Goal: Task Accomplishment & Management: Manage account settings

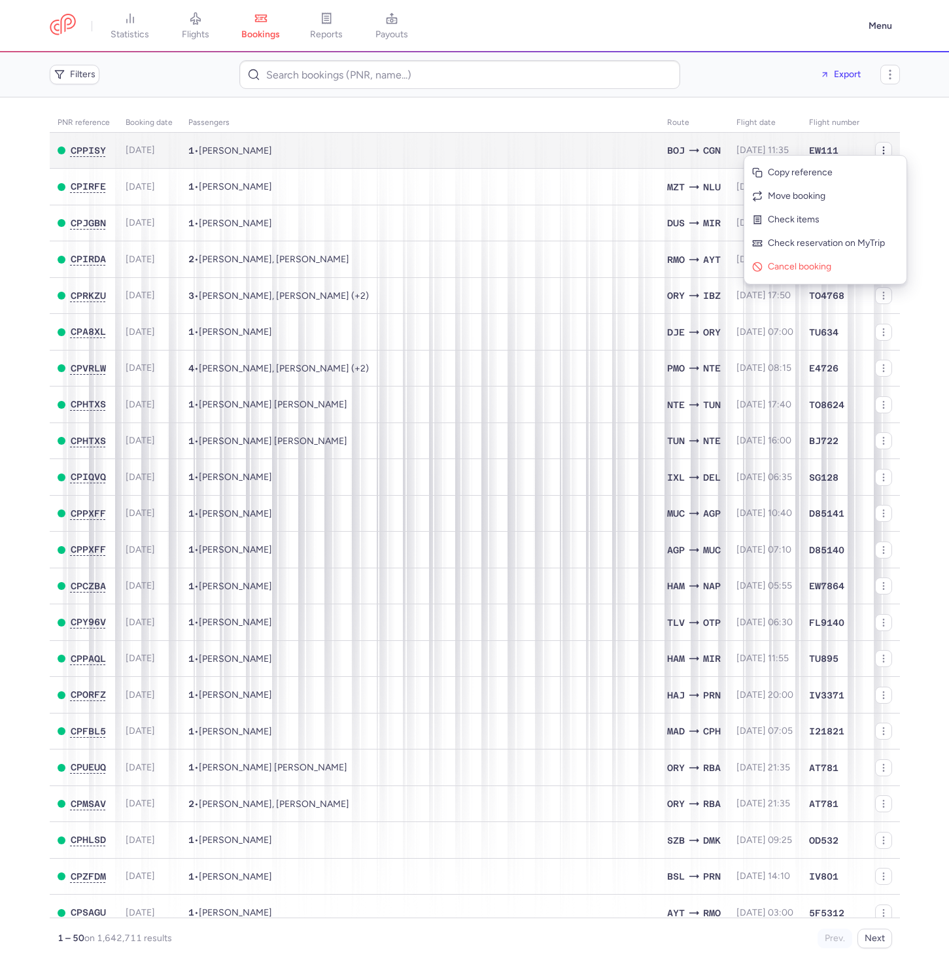
click at [878, 148] on icon "button" at bounding box center [883, 150] width 10 height 10
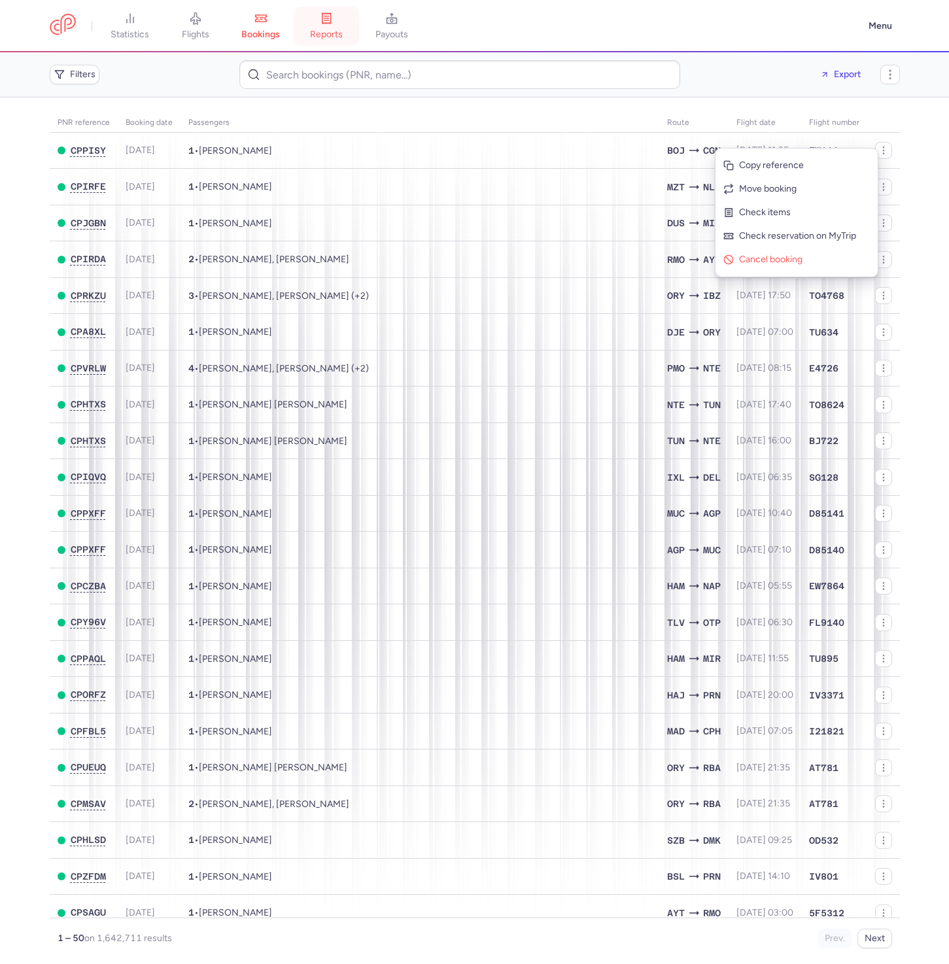
click at [322, 32] on span "reports" at bounding box center [326, 35] width 33 height 12
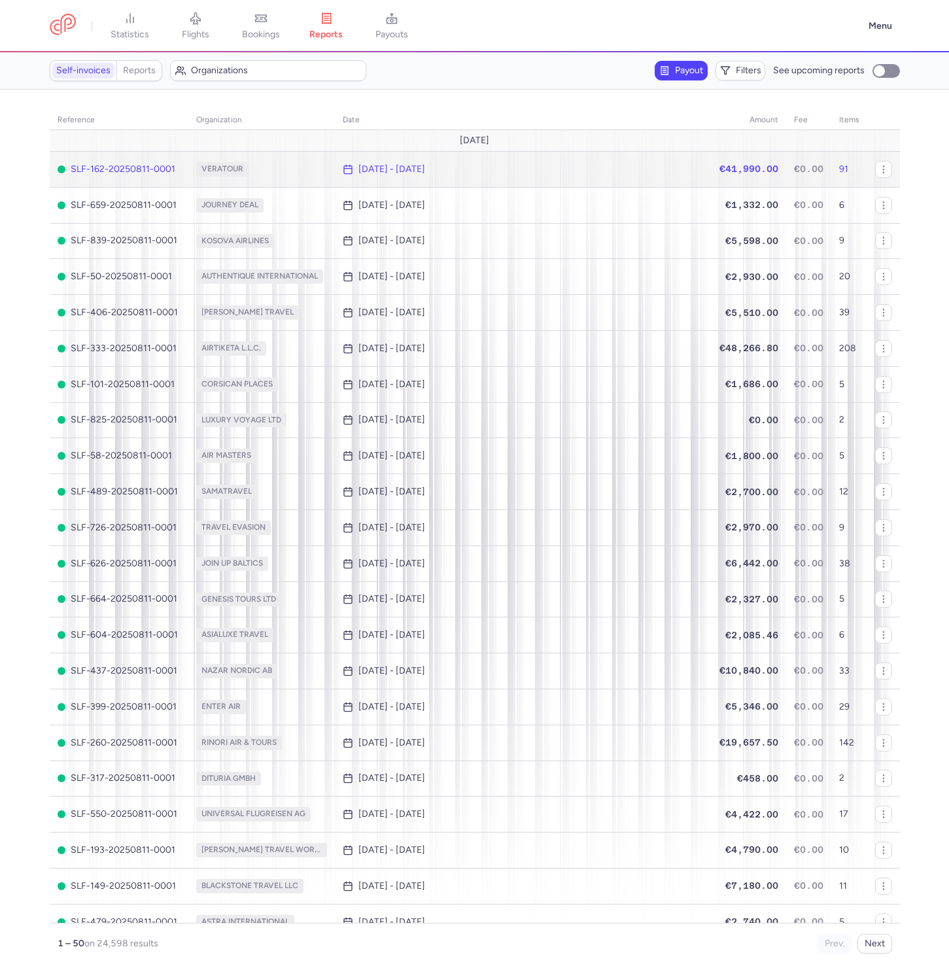
click at [0, 0] on icon "button" at bounding box center [0, 0] width 0 height 0
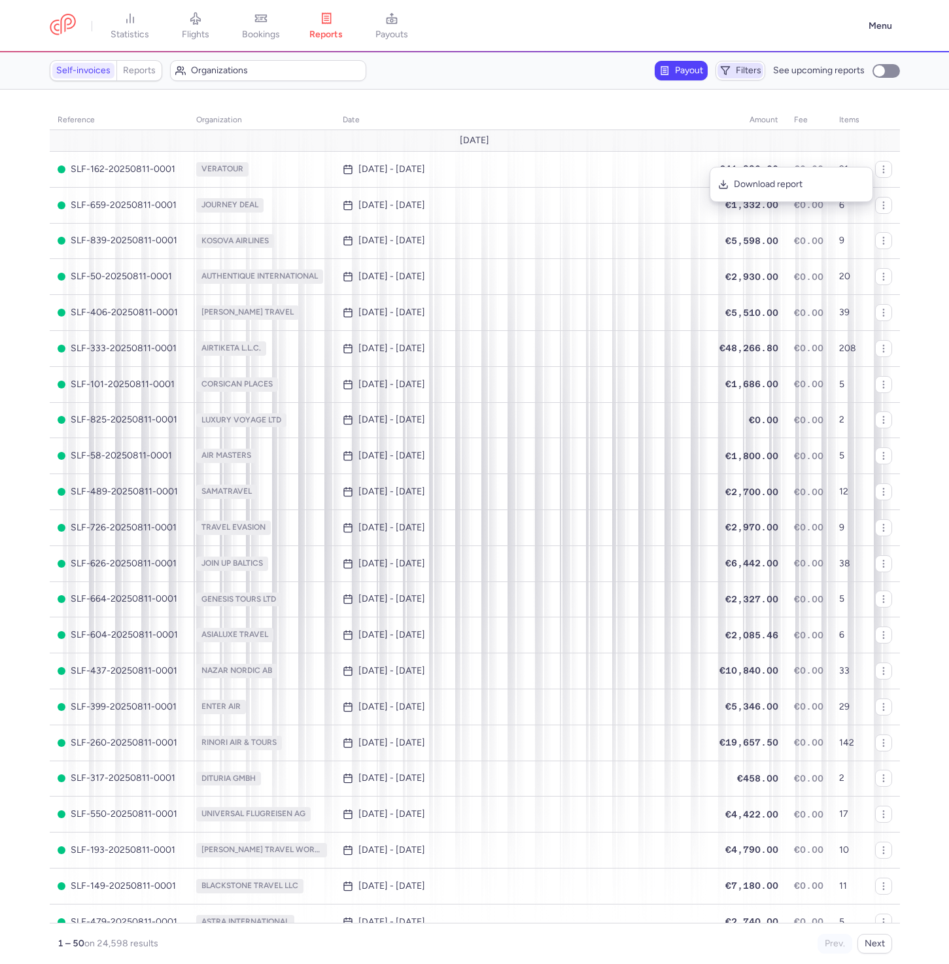
click at [751, 71] on span "Filters" at bounding box center [747, 70] width 25 height 10
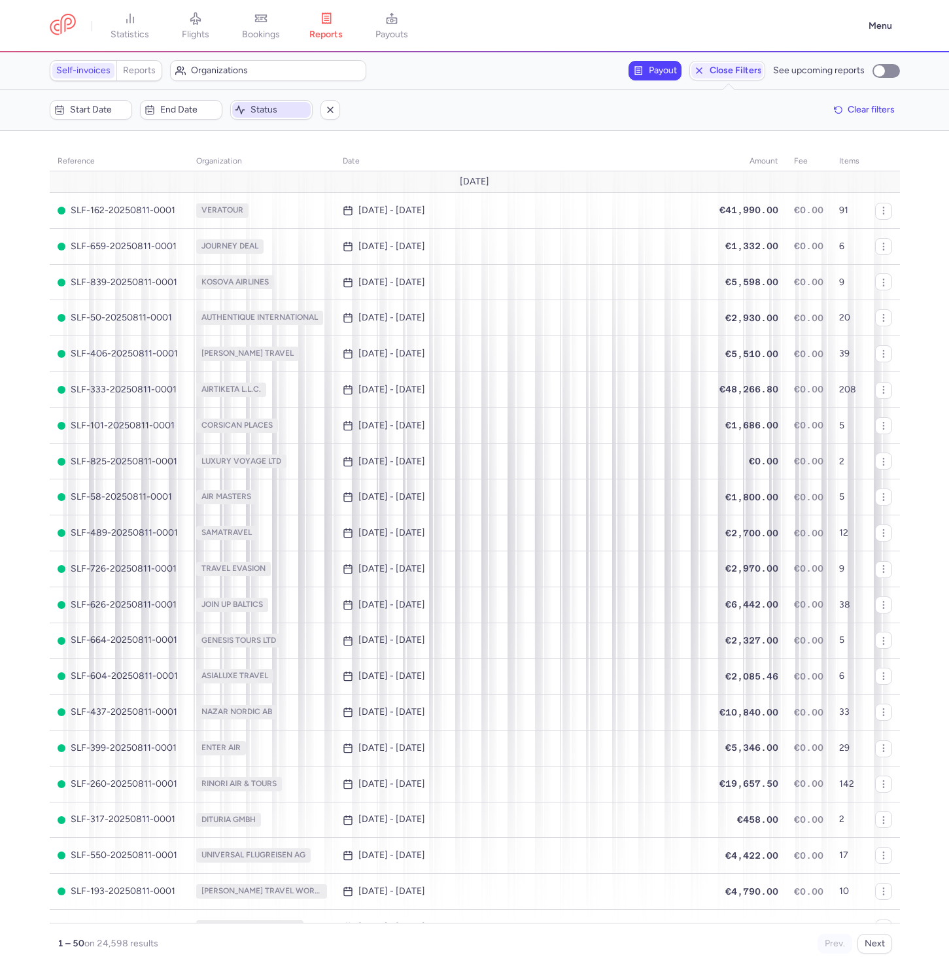
click at [278, 106] on span "Status" at bounding box center [279, 110] width 58 height 10
click at [312, 182] on li "created" at bounding box center [296, 195] width 131 height 26
checkbox input "true"
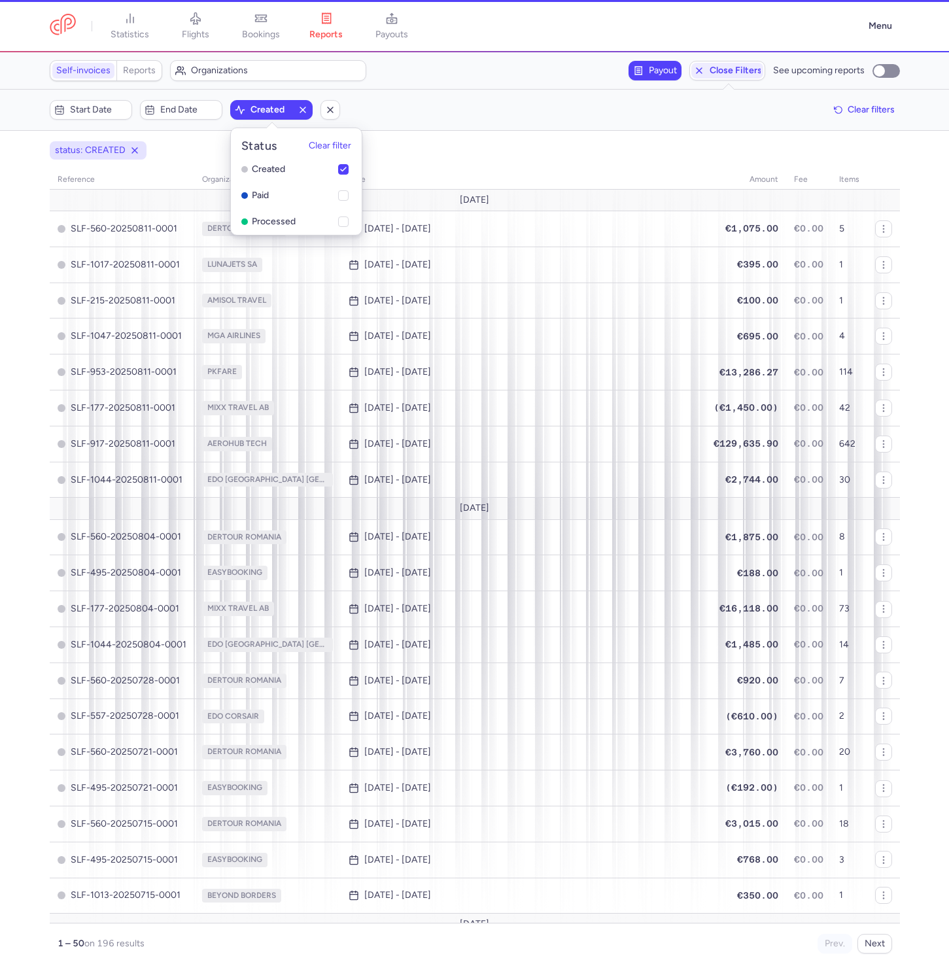
click at [524, 139] on div "status: CREATED" at bounding box center [474, 151] width 855 height 24
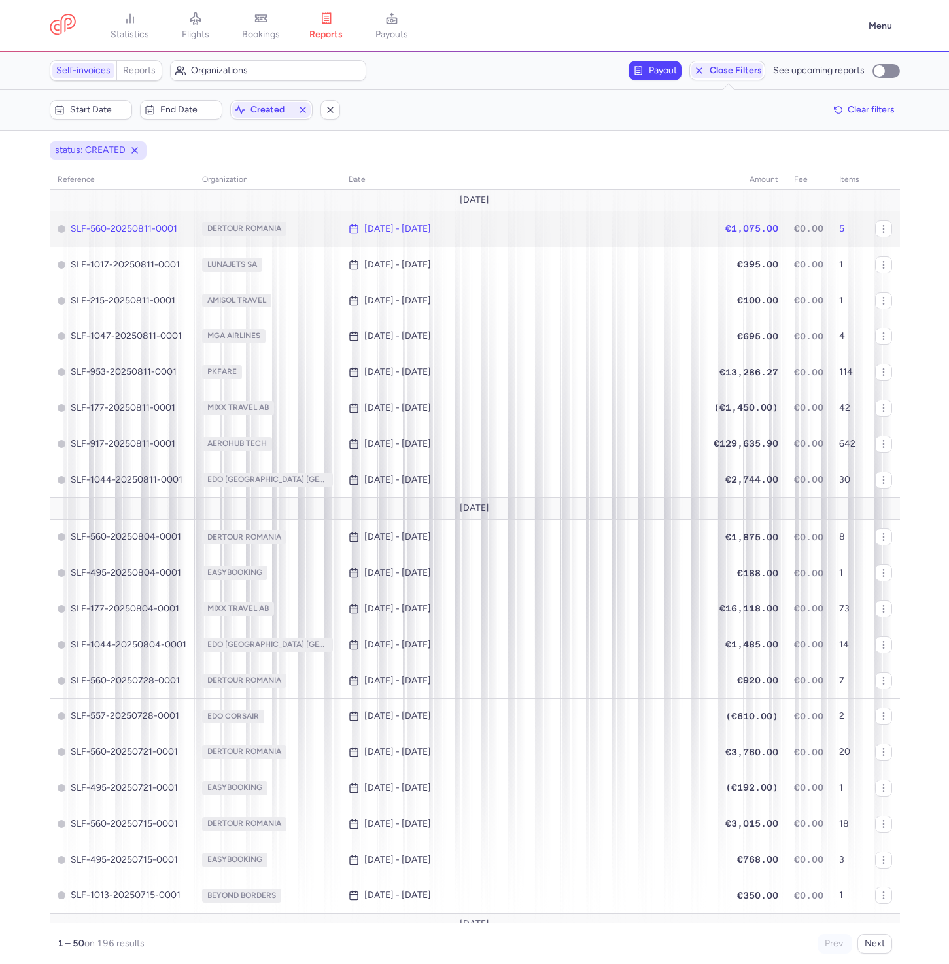
click at [0, 0] on icon "button" at bounding box center [0, 0] width 0 height 0
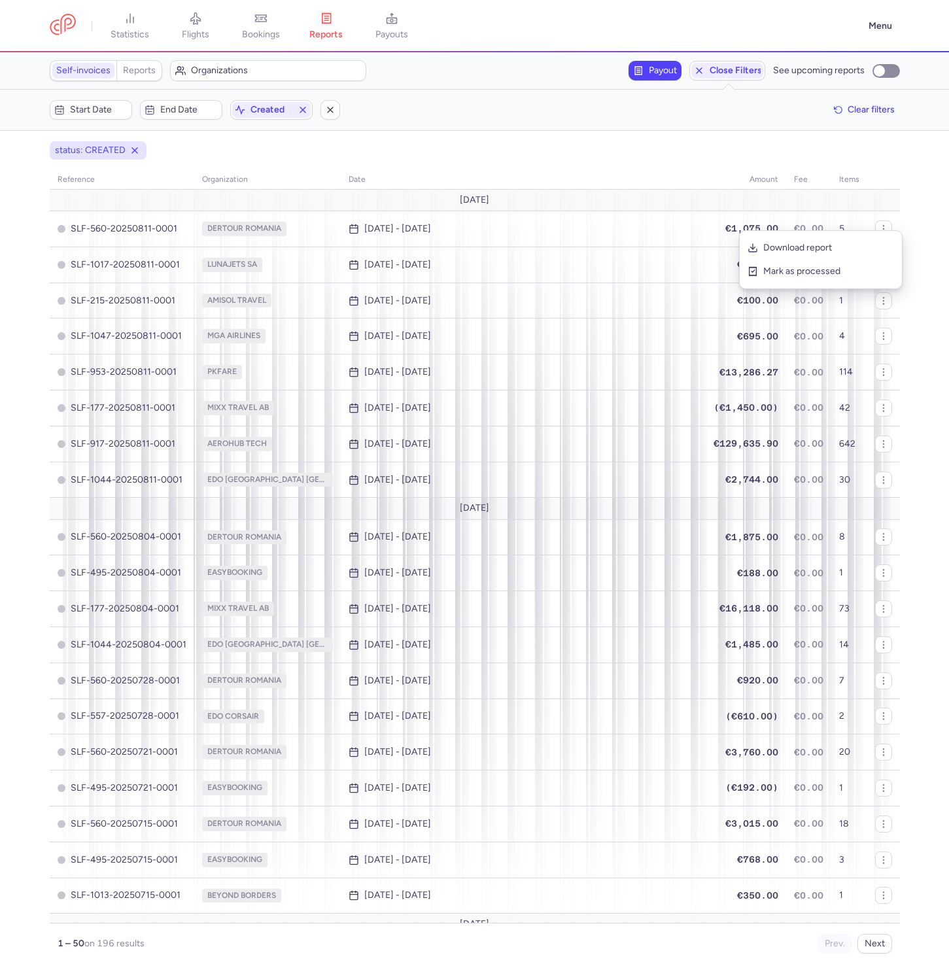
click at [853, 158] on div "status: CREATED" at bounding box center [474, 151] width 855 height 24
click at [841, 105] on span "button" at bounding box center [838, 109] width 9 height 9
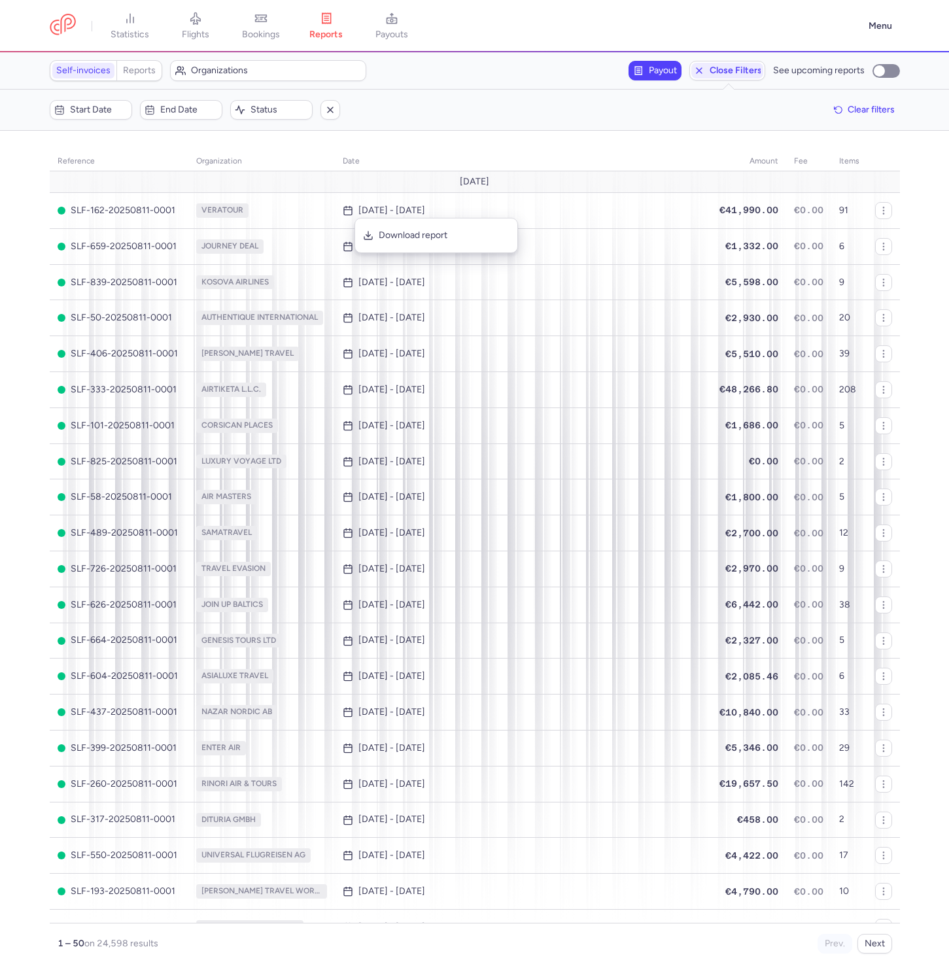
click at [222, 103] on div "Start date End date Status Clear filters" at bounding box center [475, 110] width 850 height 20
click at [245, 107] on icon "button" at bounding box center [240, 110] width 10 height 10
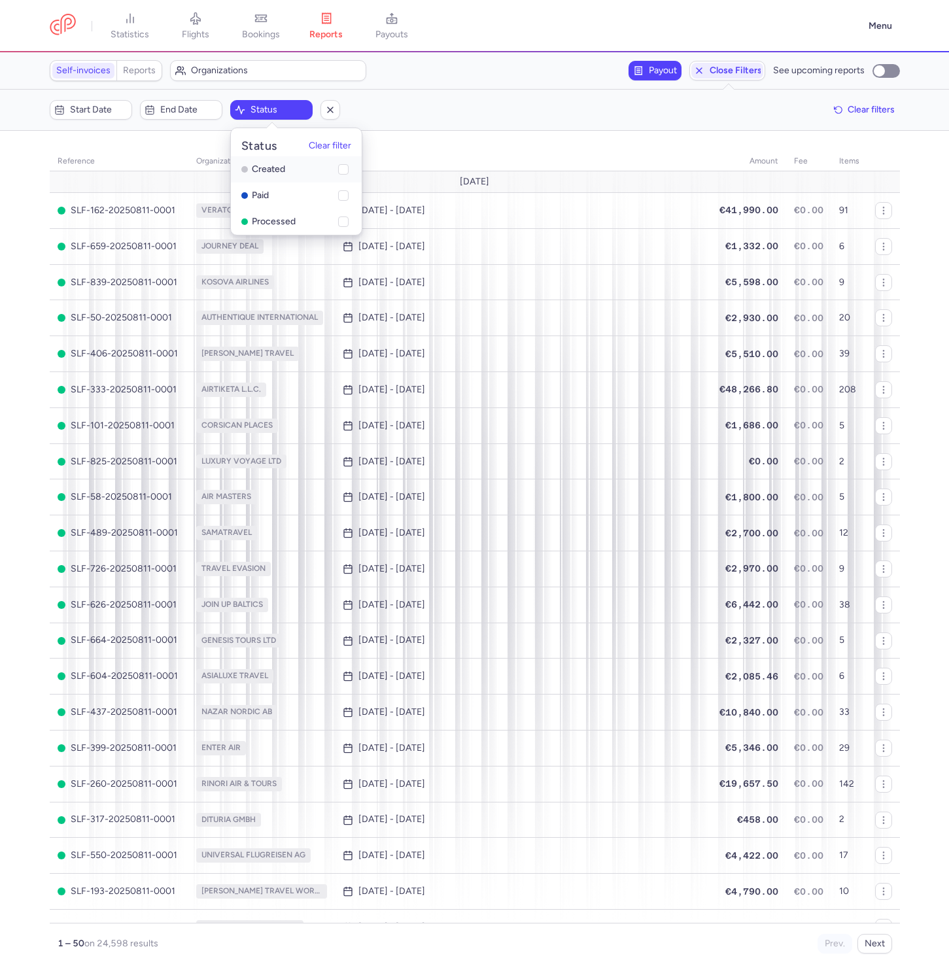
click at [292, 182] on li "created" at bounding box center [296, 195] width 131 height 26
checkbox input "true"
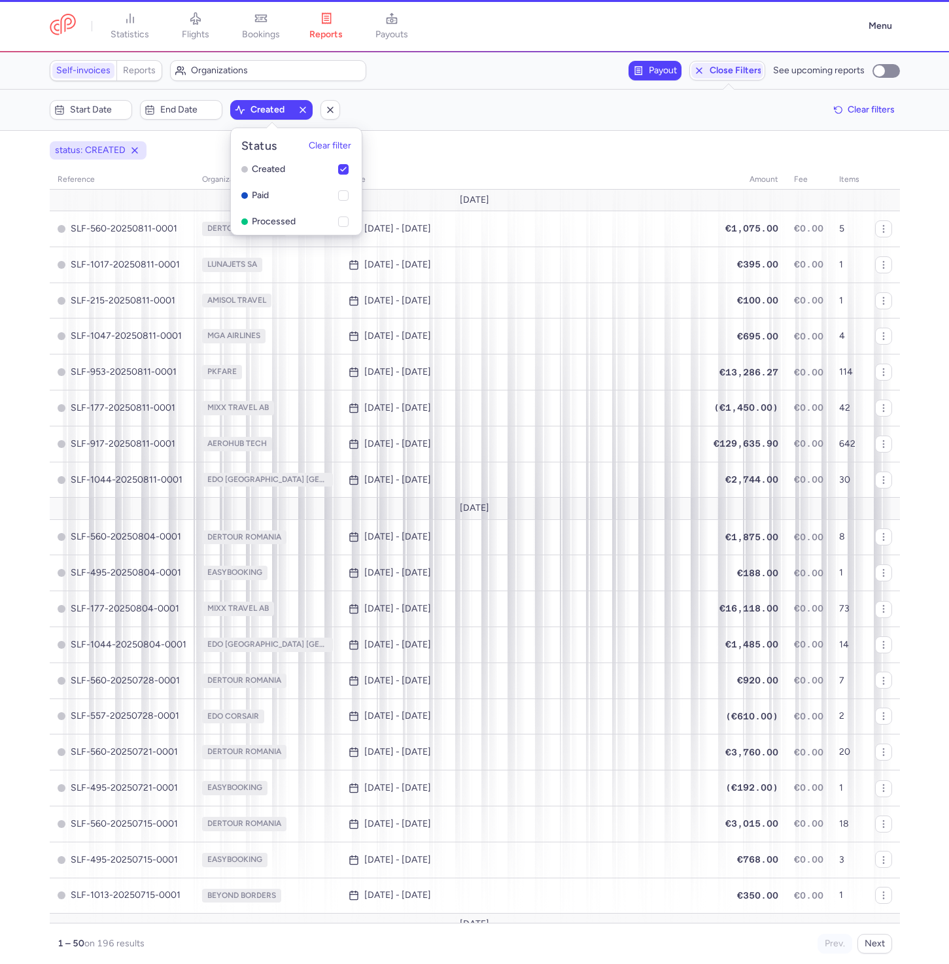
click at [507, 141] on div "status: CREATED" at bounding box center [474, 151] width 855 height 24
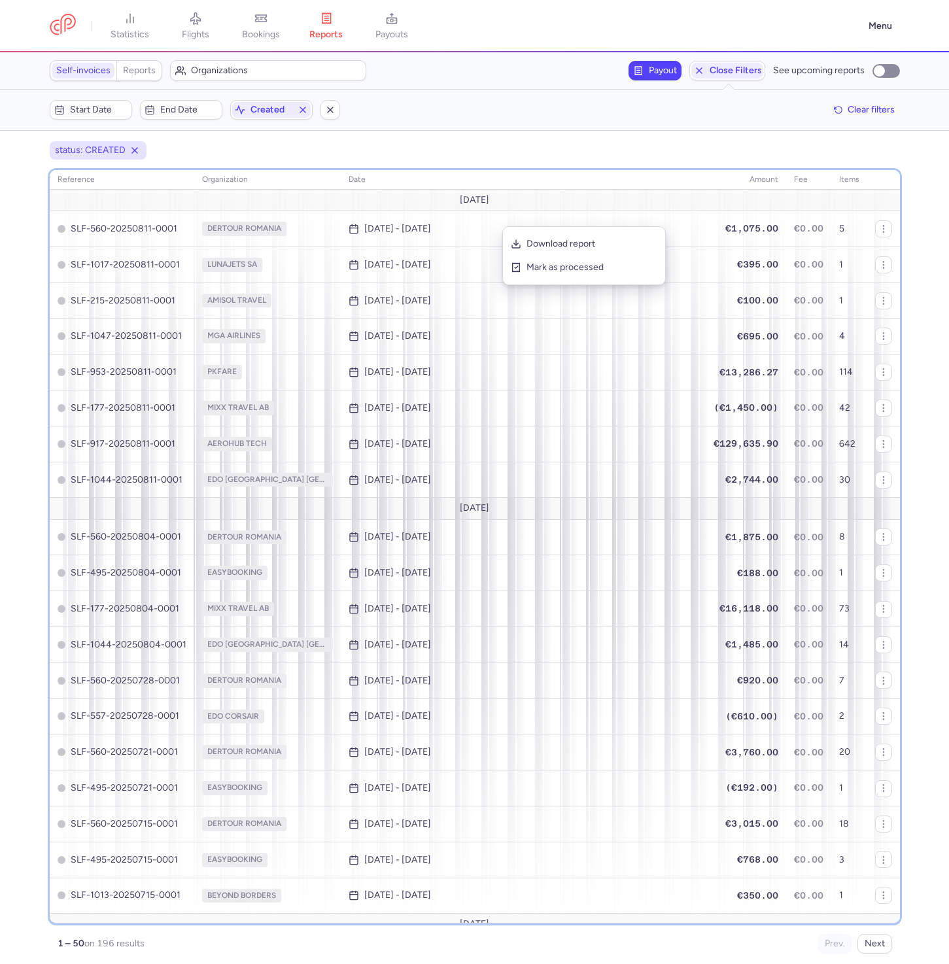
click at [705, 170] on th "date" at bounding box center [745, 180] width 80 height 20
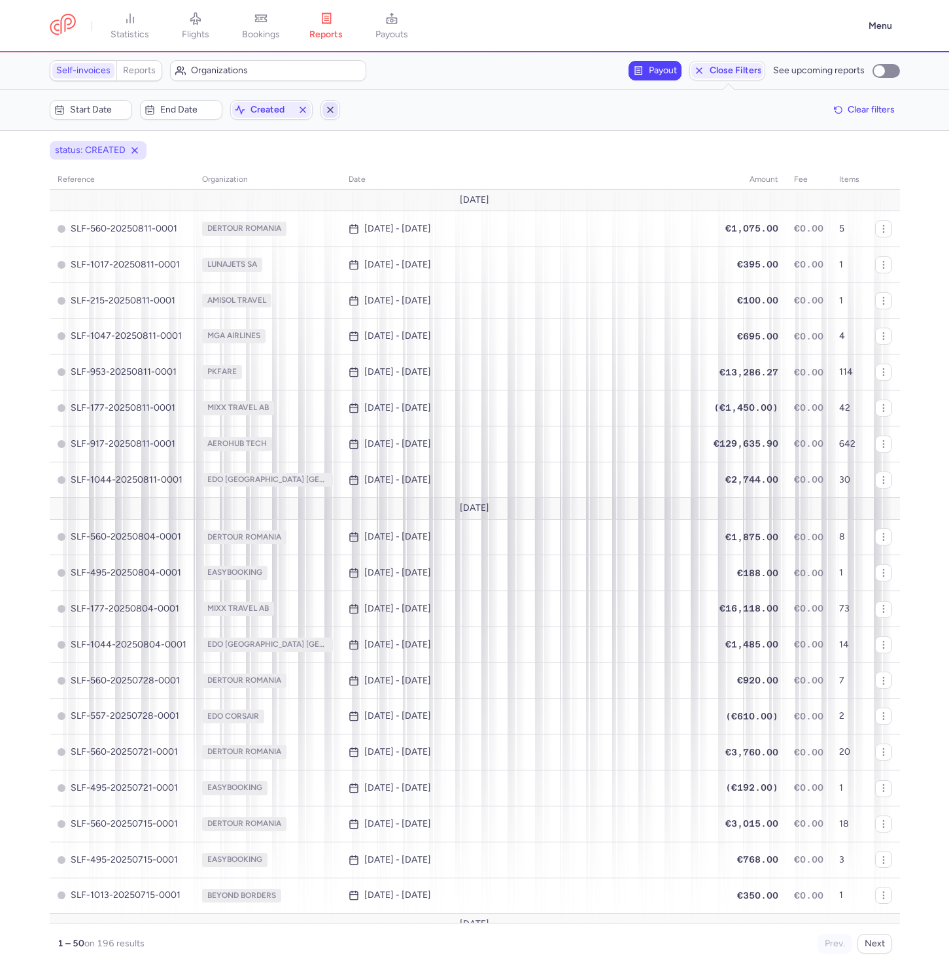
click at [330, 110] on line "button" at bounding box center [330, 109] width 5 height 5
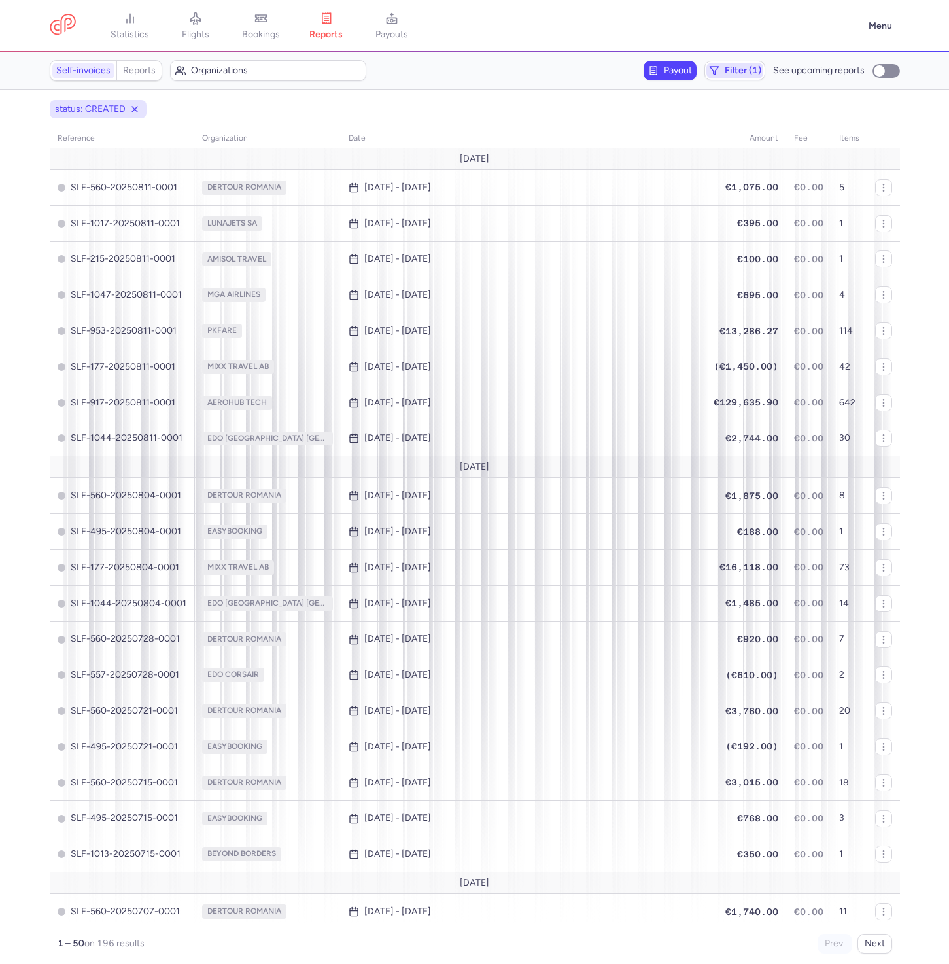
click at [724, 71] on span "Filter (1)" at bounding box center [734, 71] width 57 height 16
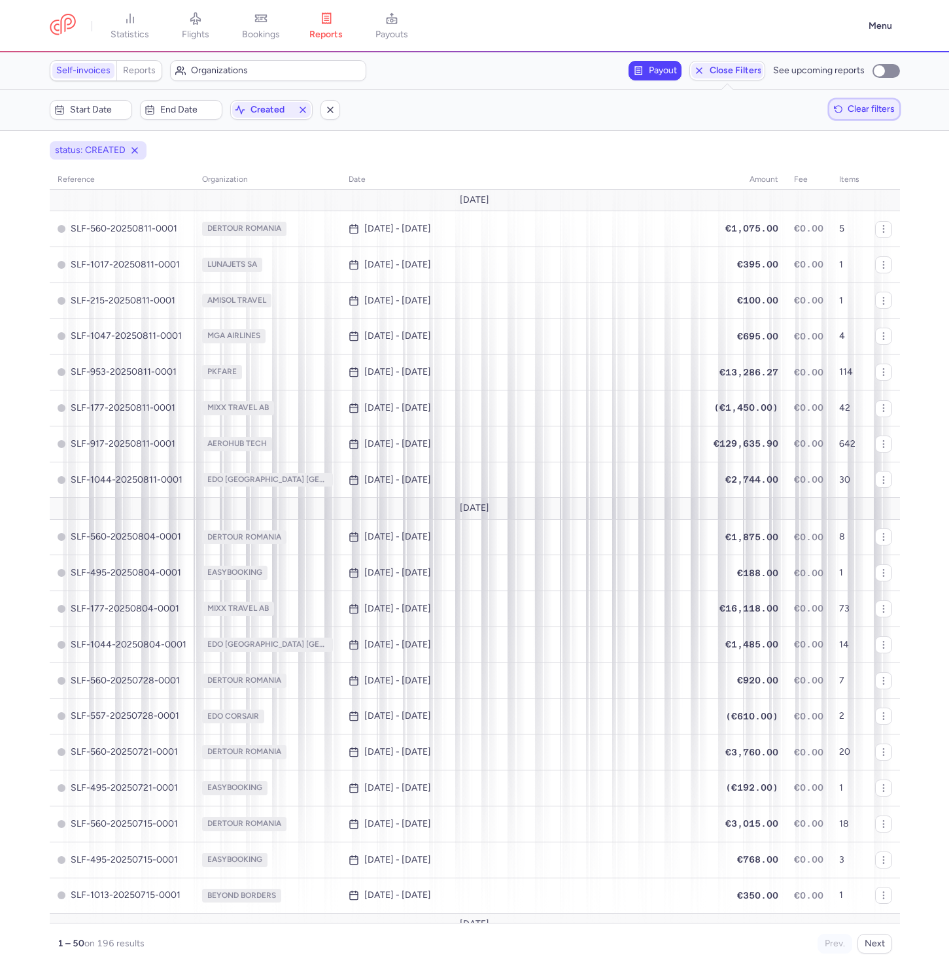
click at [860, 112] on span "Clear filters" at bounding box center [870, 109] width 47 height 10
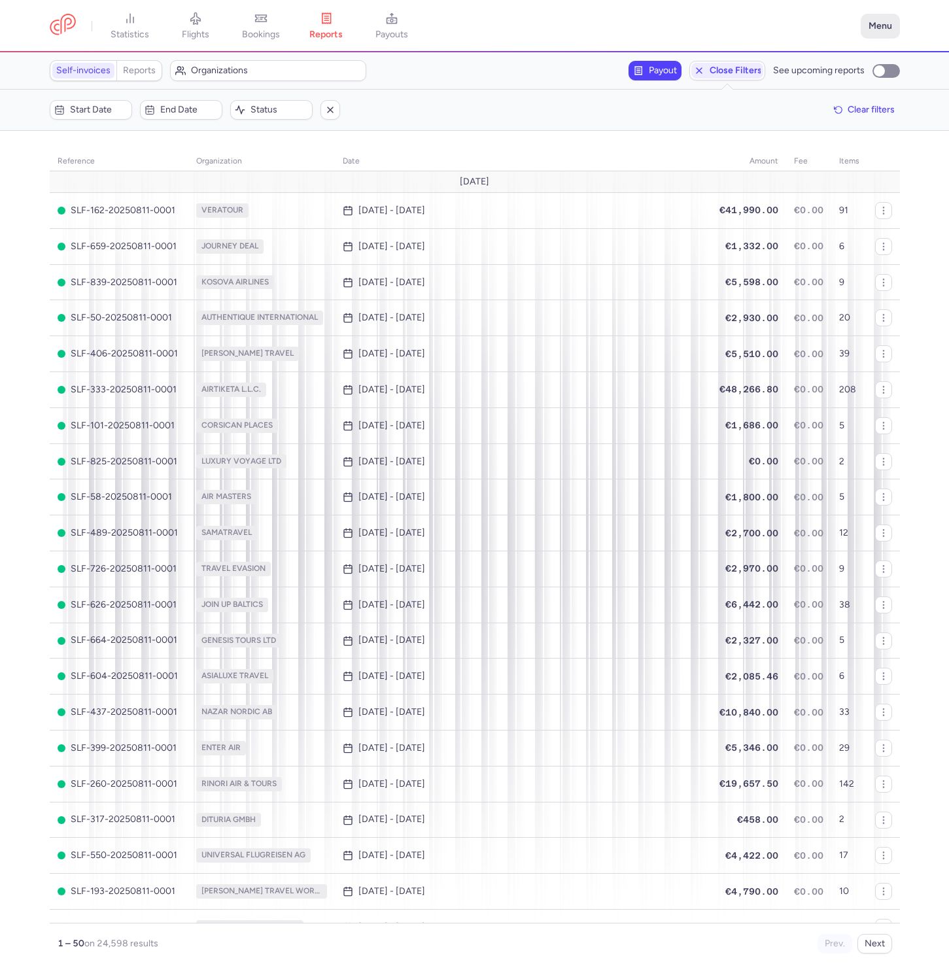
click at [875, 15] on button "Menu" at bounding box center [879, 26] width 39 height 25
click at [801, 107] on span "Settings" at bounding box center [797, 112] width 35 height 10
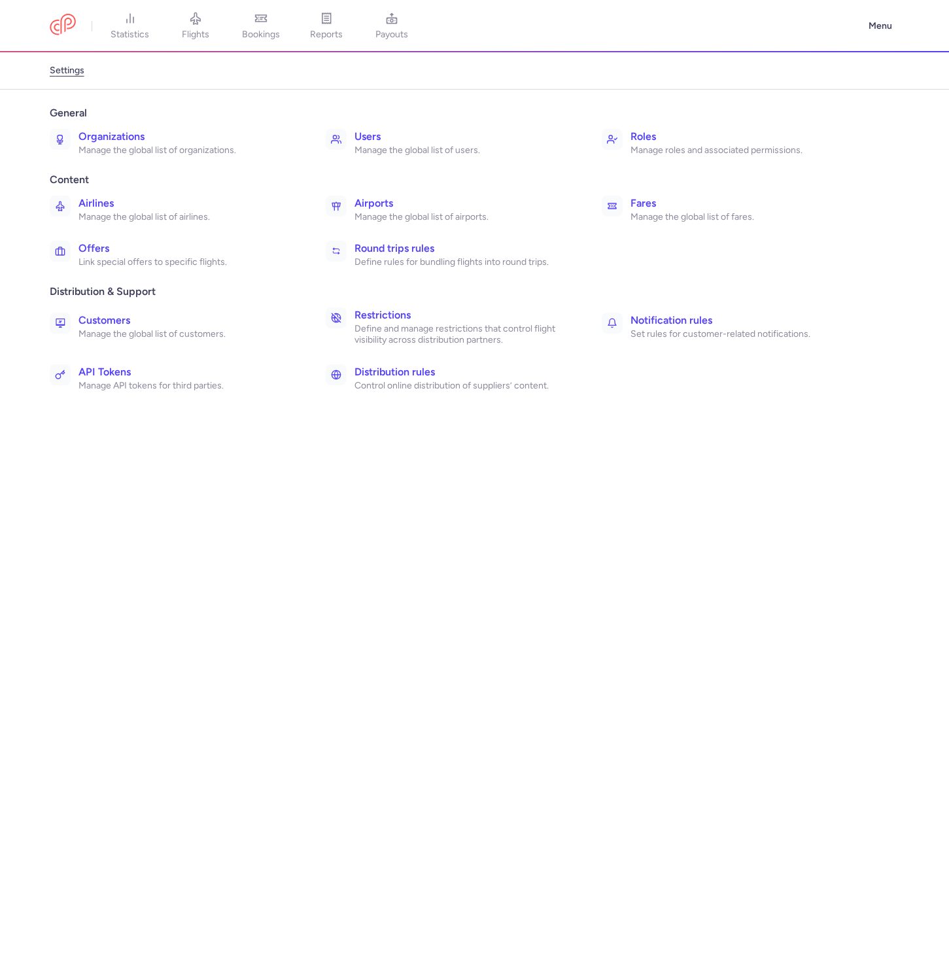
click at [479, 324] on p "Define and manage restrictions that control flight visibility across distributi…" at bounding box center [463, 334] width 218 height 23
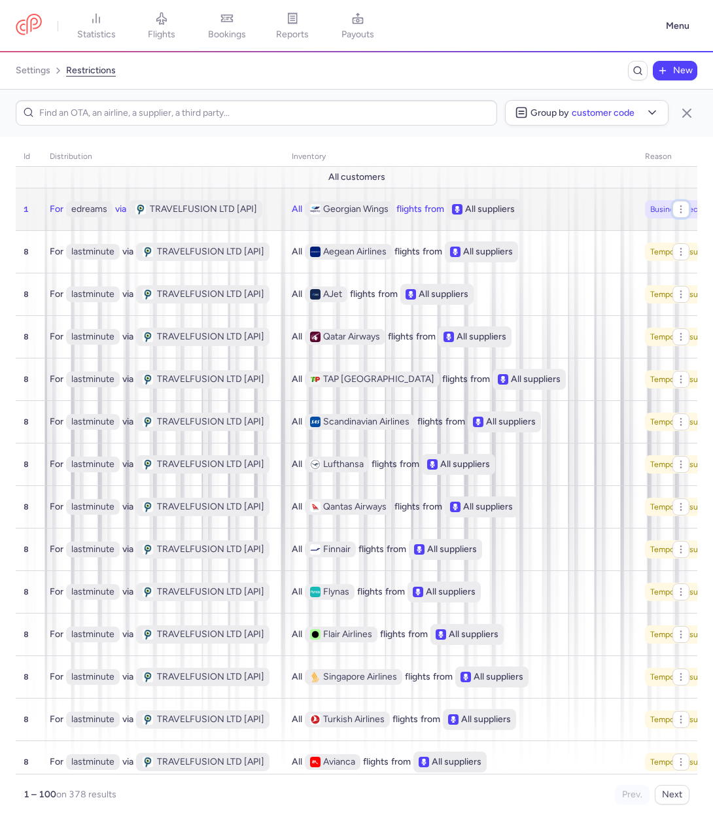
click at [682, 210] on icon "button" at bounding box center [680, 209] width 10 height 10
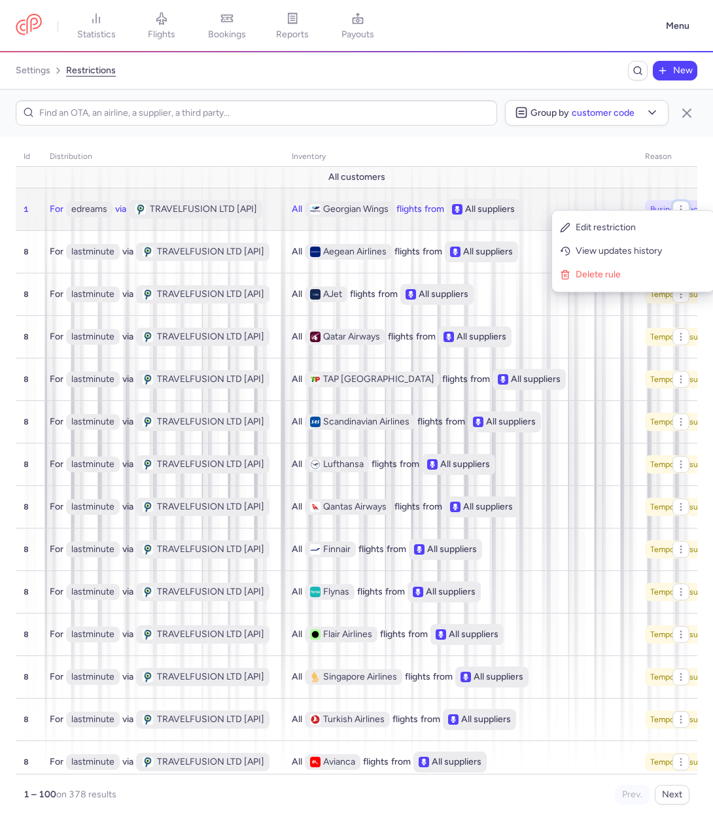
click at [682, 207] on icon "button" at bounding box center [680, 209] width 10 height 10
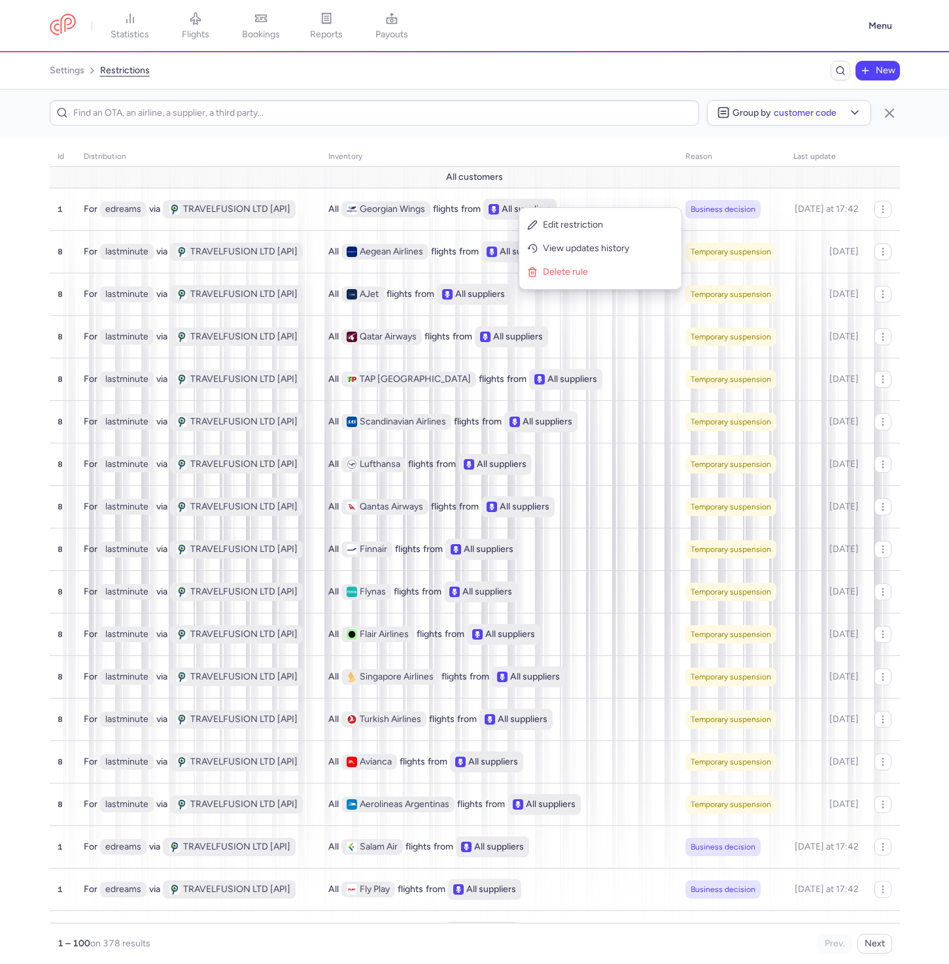
click at [904, 216] on section "id distribution inventory reason Last update All customers 1 For edreams via TR…" at bounding box center [474, 550] width 949 height 827
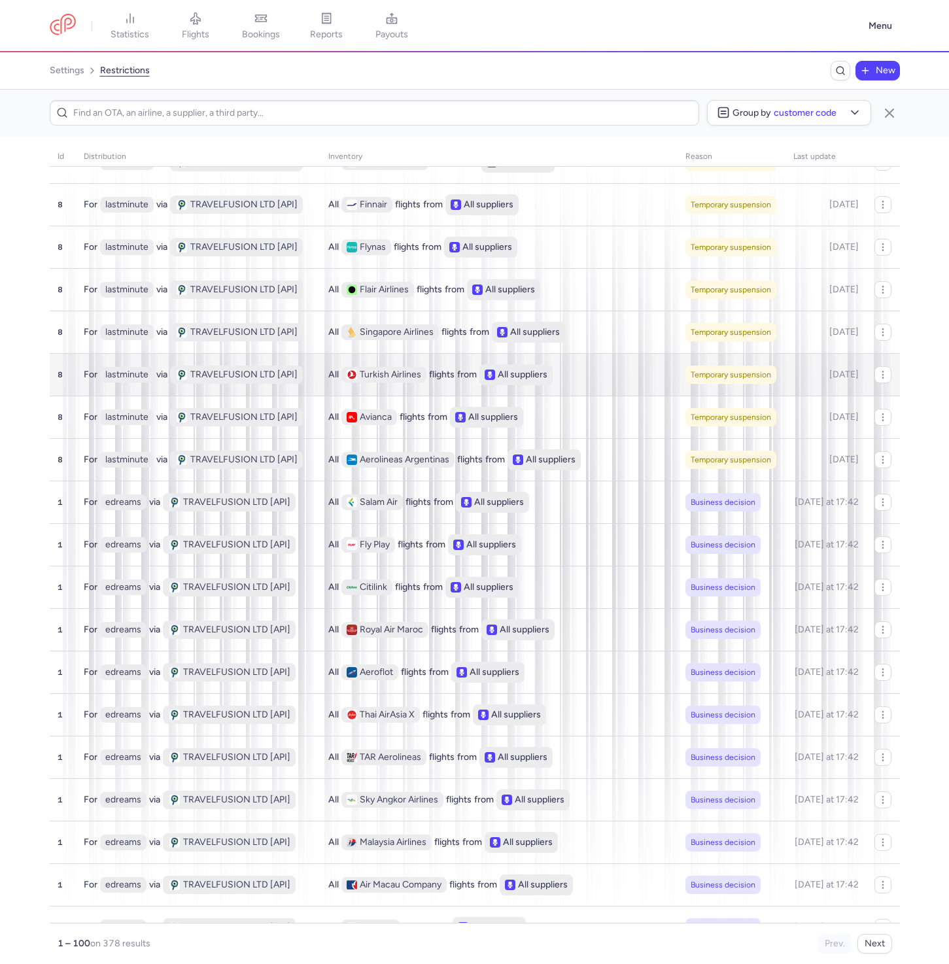
scroll to position [425, 0]
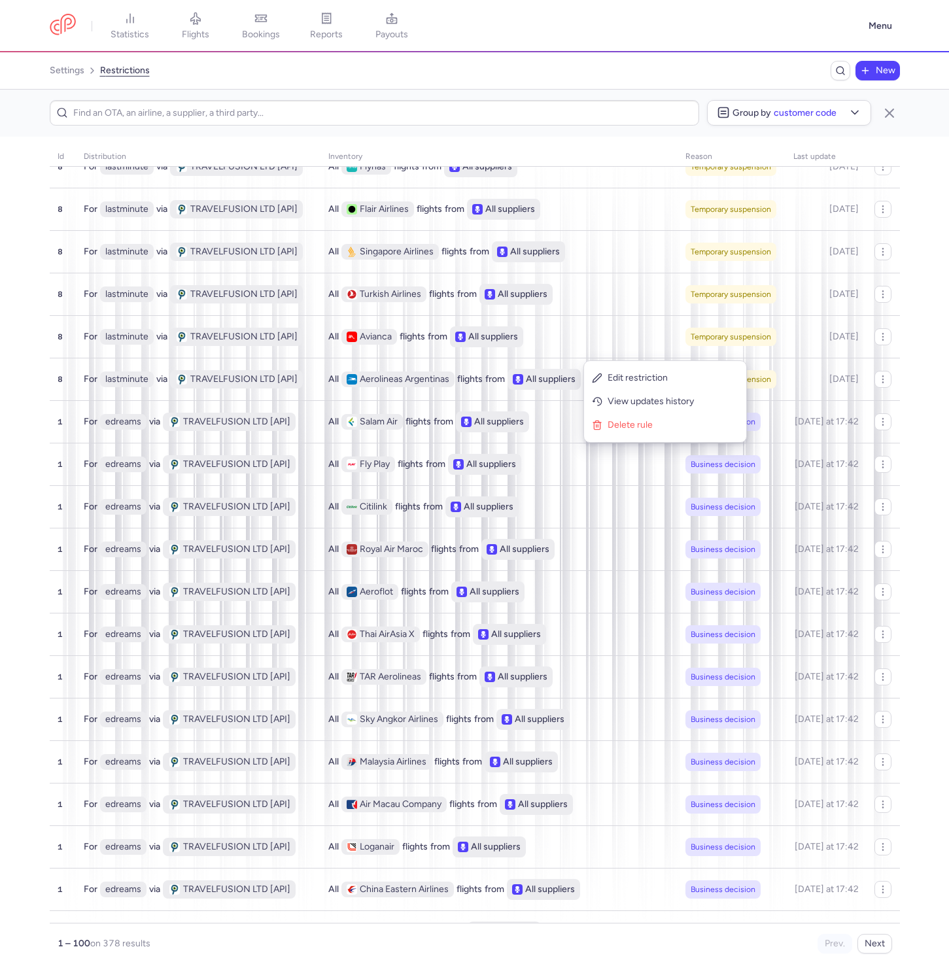
click at [903, 290] on section "id distribution inventory reason Last update All customers 1 For edreams via TR…" at bounding box center [474, 550] width 949 height 827
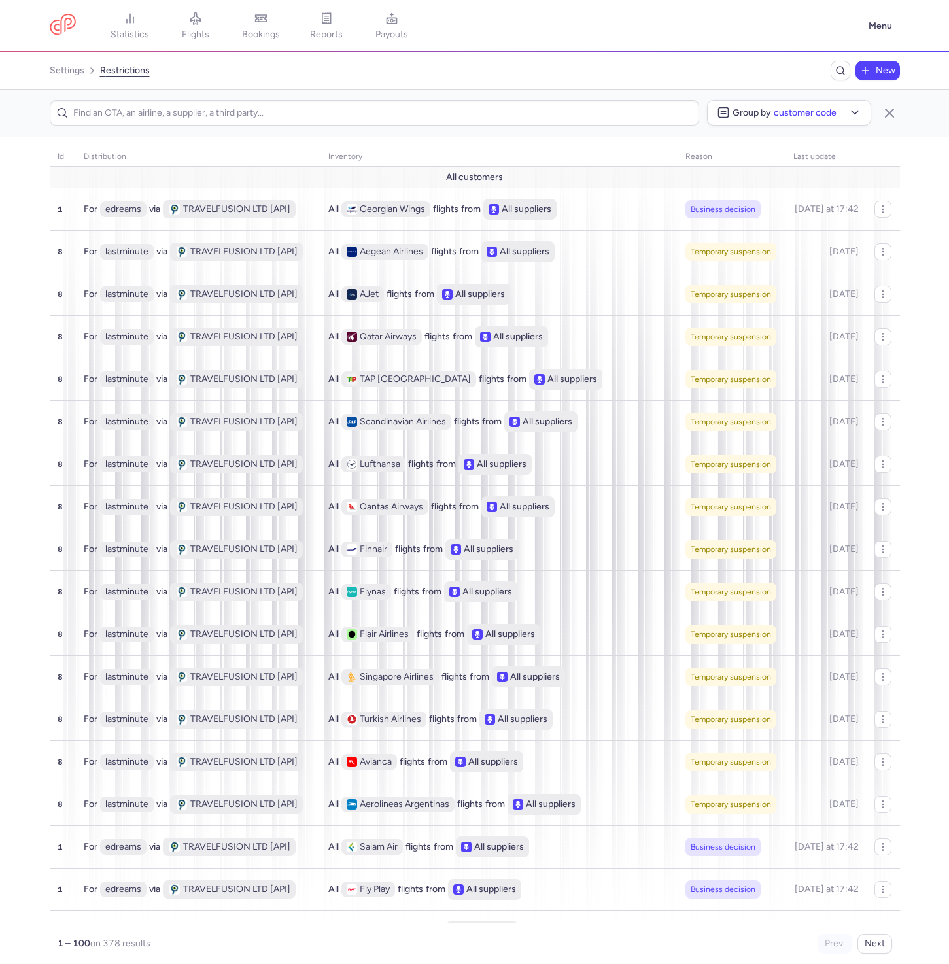
click at [891, 71] on span "New" at bounding box center [885, 70] width 20 height 10
click at [259, 29] on span "bookings" at bounding box center [261, 35] width 38 height 12
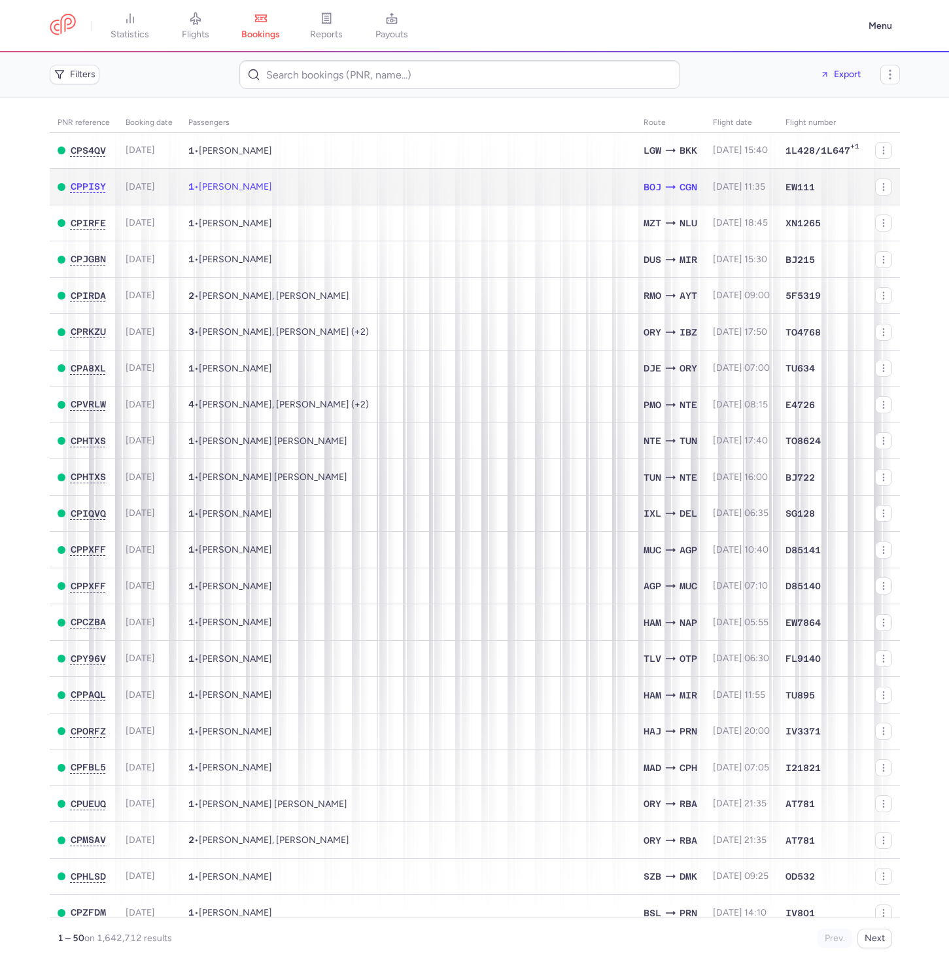
click at [363, 195] on td "1 • [PERSON_NAME]" at bounding box center [407, 187] width 455 height 37
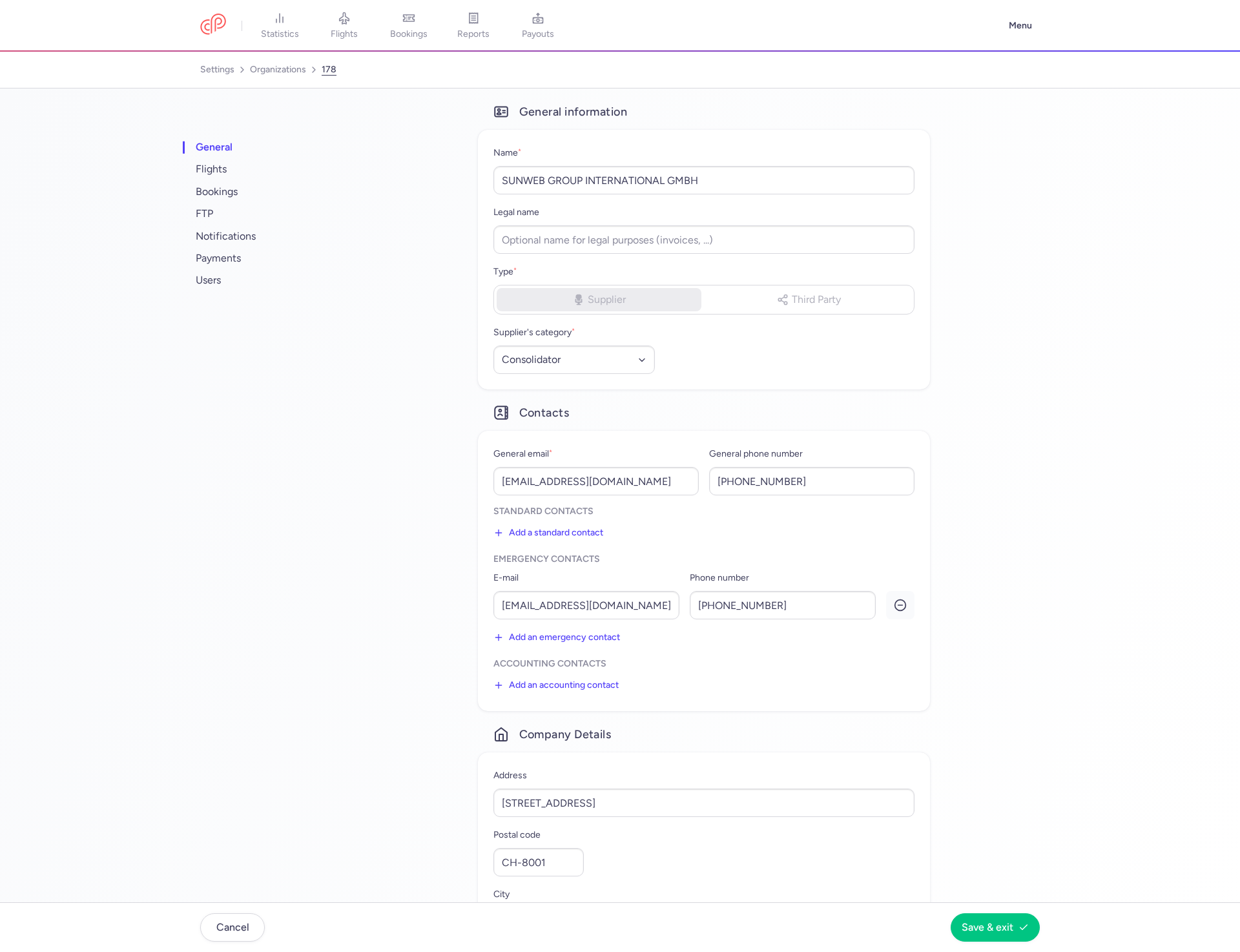
select select "CONSOLIDATOR"
select select "nl"
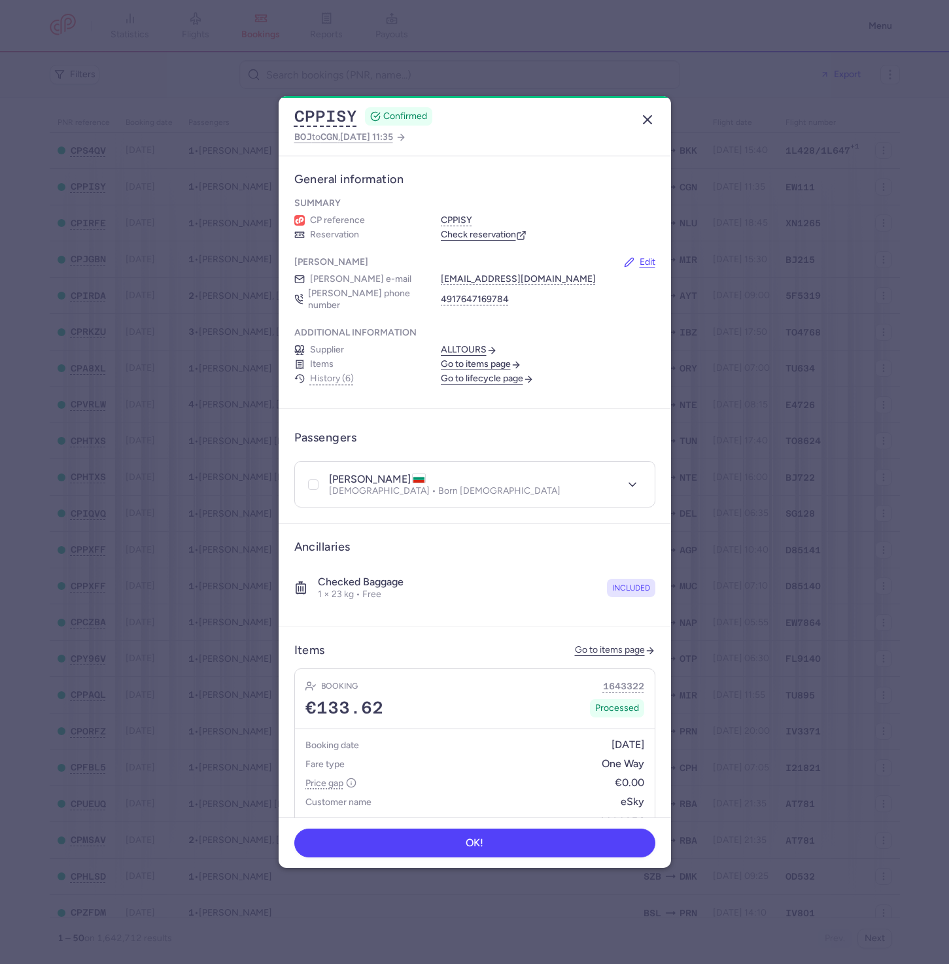
click at [655, 126] on button "button" at bounding box center [647, 119] width 21 height 21
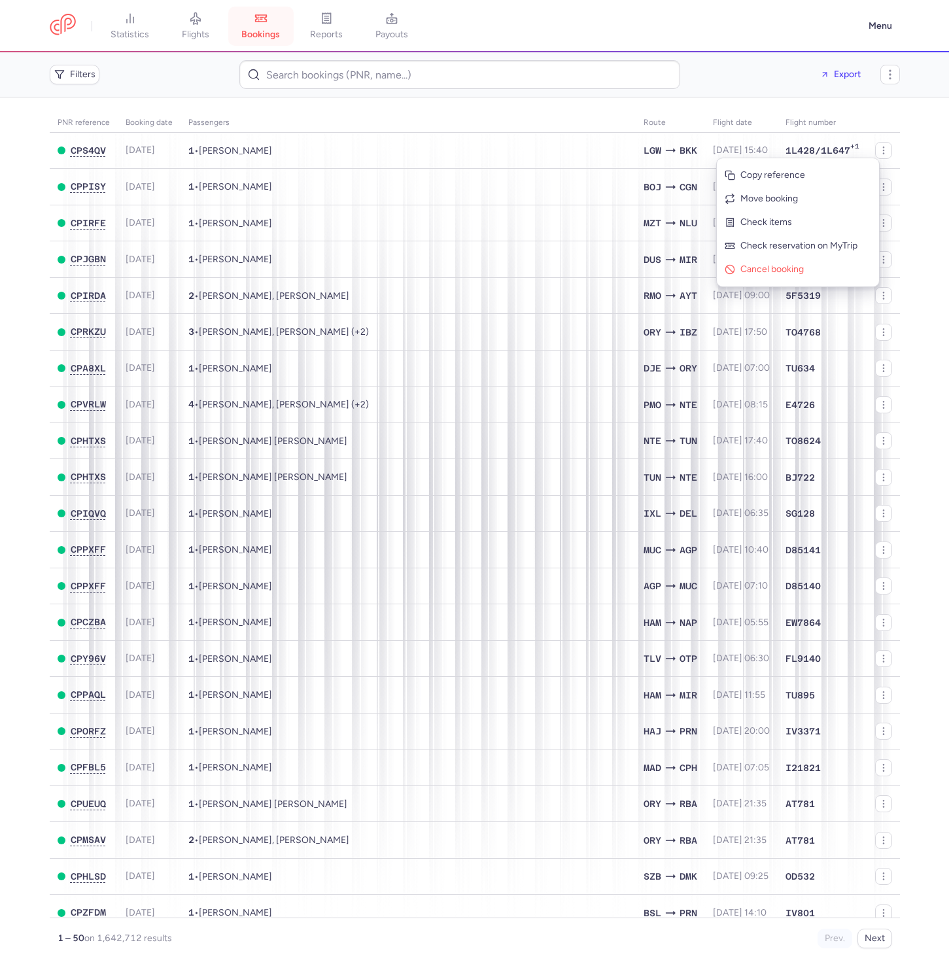
click at [243, 41] on link "bookings" at bounding box center [260, 26] width 65 height 29
click at [173, 22] on link "flights" at bounding box center [195, 26] width 65 height 29
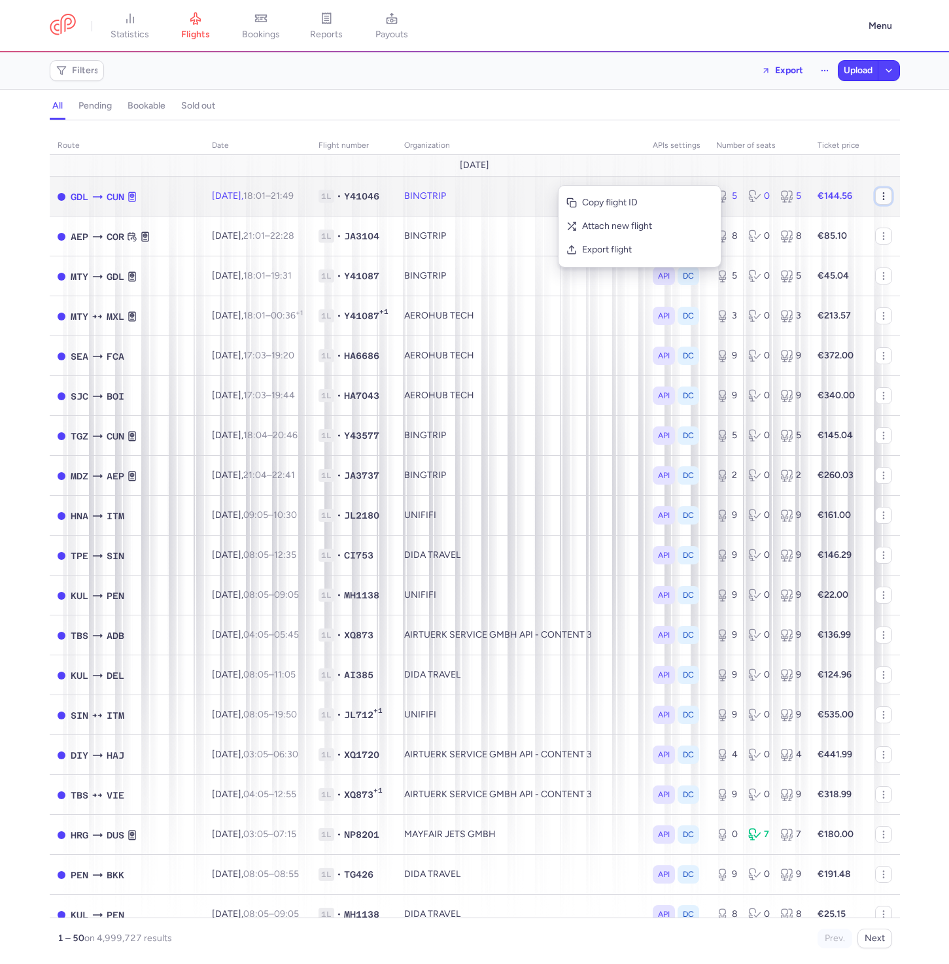
click at [875, 195] on button "button" at bounding box center [883, 196] width 17 height 17
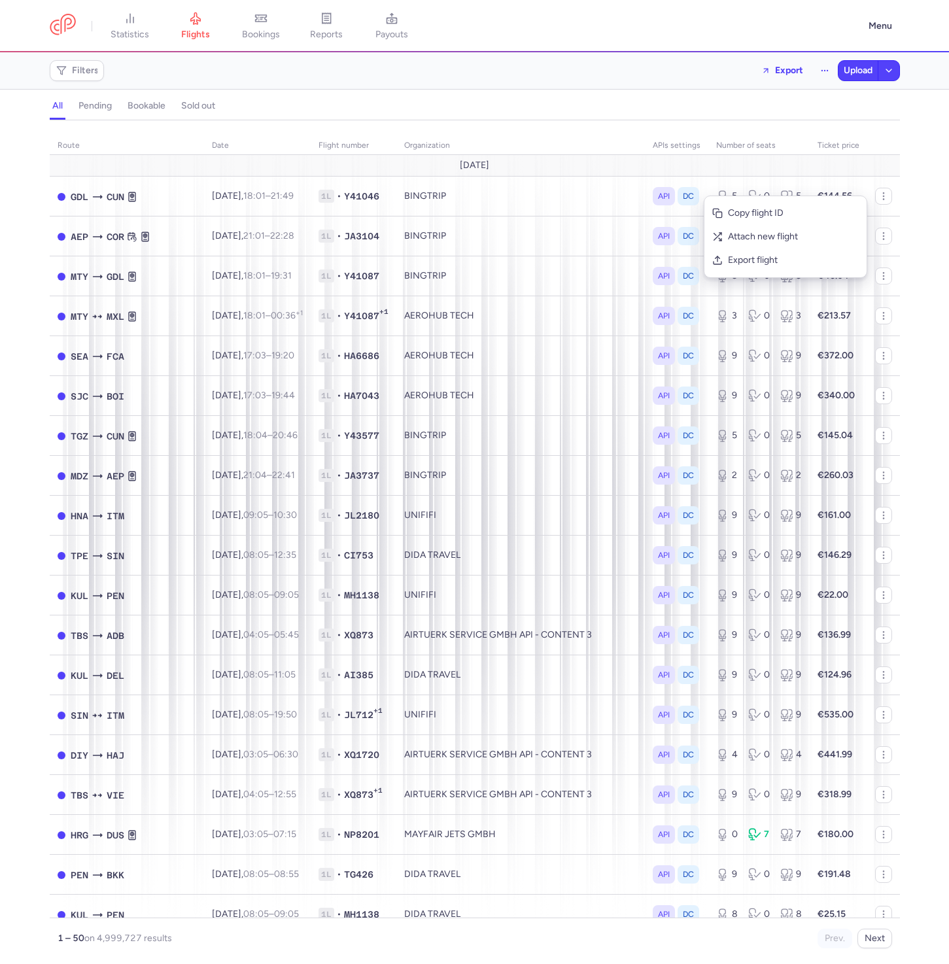
click at [927, 185] on div "route date Flight number organization APIs settings number of seats Ticket pric…" at bounding box center [474, 546] width 949 height 836
click at [271, 34] on span "bookings" at bounding box center [261, 35] width 38 height 12
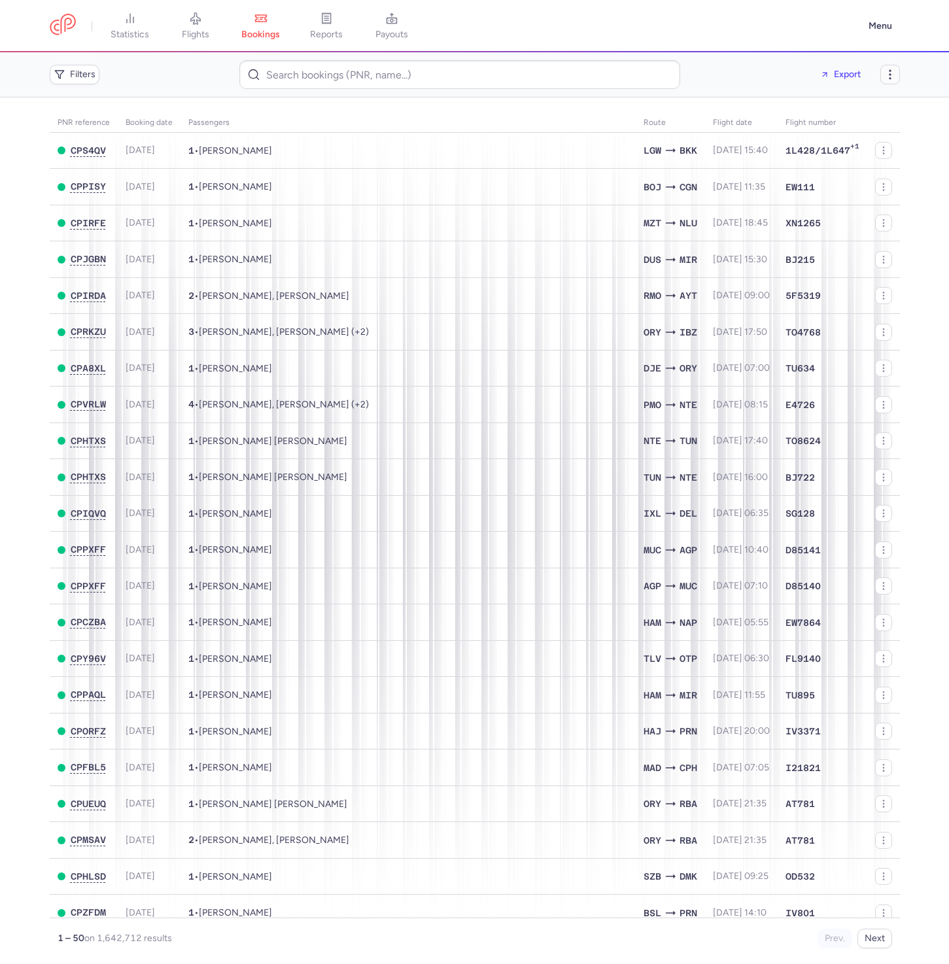
click at [885, 82] on button "button" at bounding box center [890, 75] width 20 height 20
click at [890, 76] on icon "button" at bounding box center [889, 74] width 13 height 13
click at [885, 31] on button "Menu" at bounding box center [879, 26] width 39 height 25
click at [794, 115] on span "Settings" at bounding box center [797, 112] width 35 height 10
